Goal: Check status: Check status

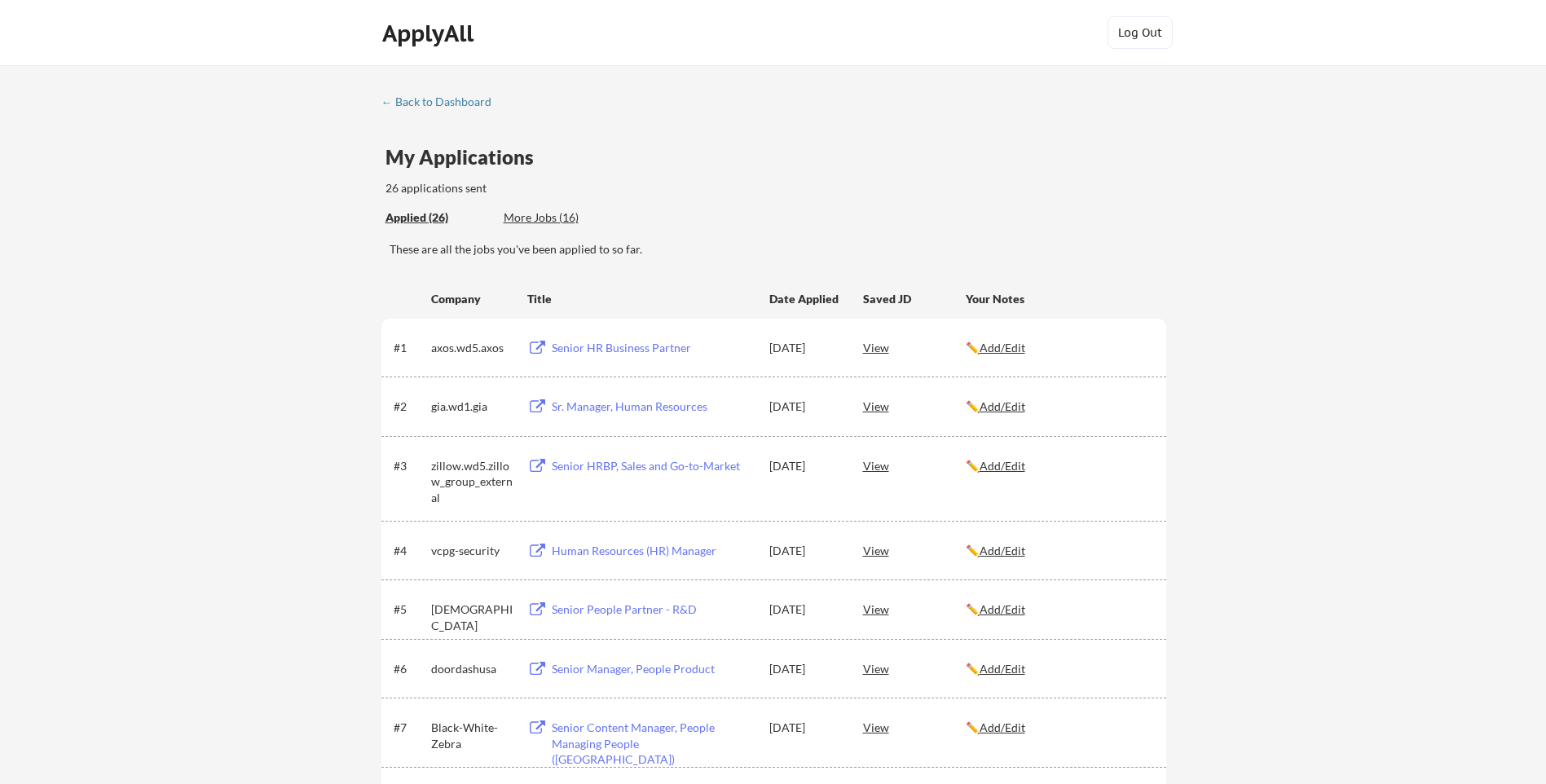
click at [427, 213] on div "Applied (26)" at bounding box center [438, 217] width 106 height 17
click at [449, 104] on div "← Back to Dashboard" at bounding box center [442, 101] width 122 height 11
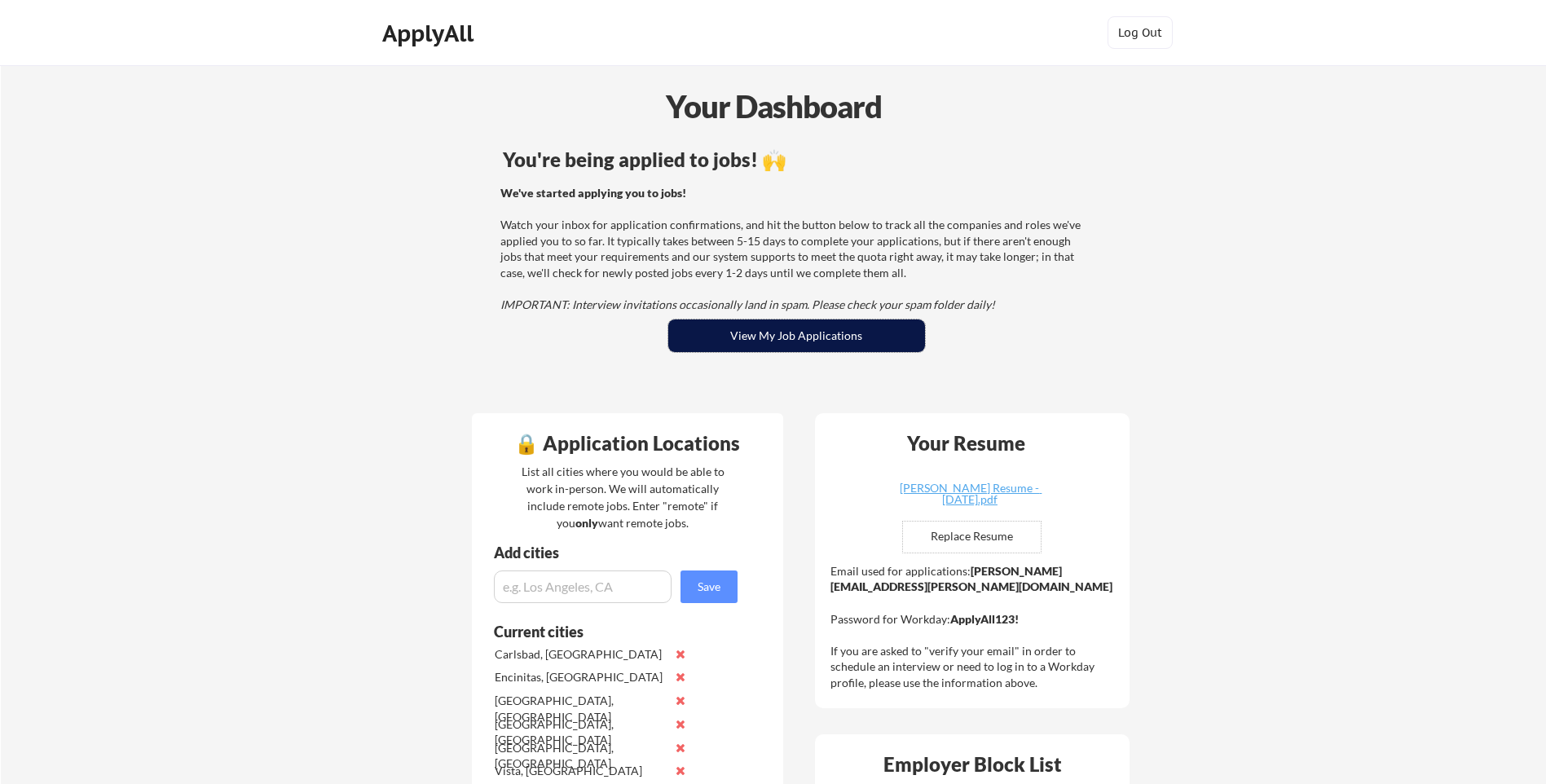
click at [862, 327] on button "View My Job Applications" at bounding box center [797, 335] width 256 height 32
